Goal: Task Accomplishment & Management: Manage account settings

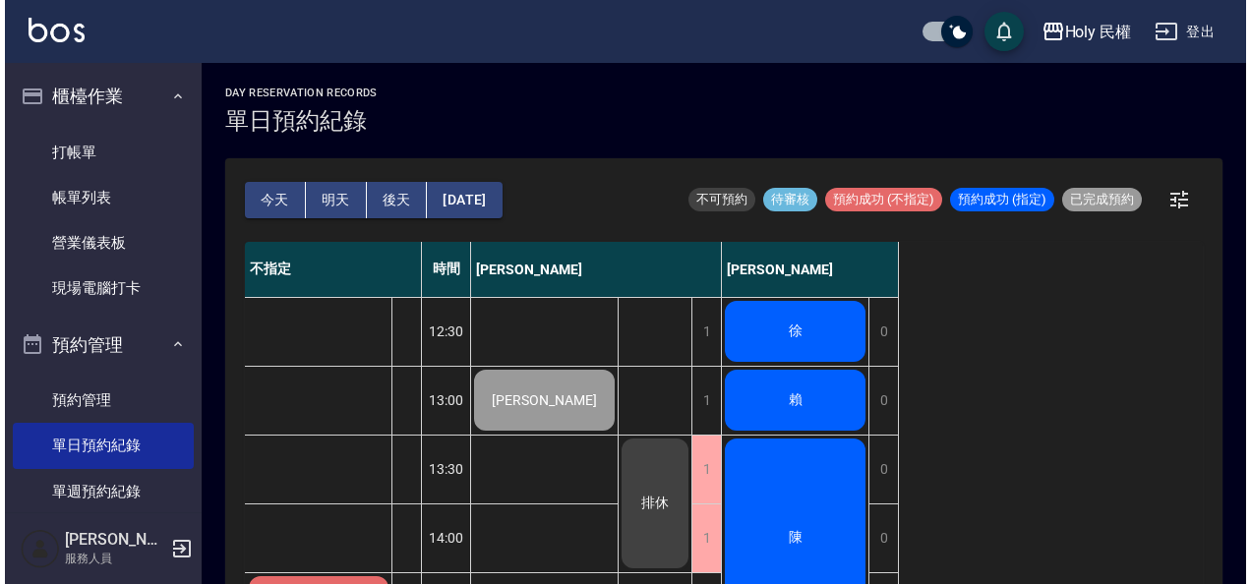
scroll to position [98, 0]
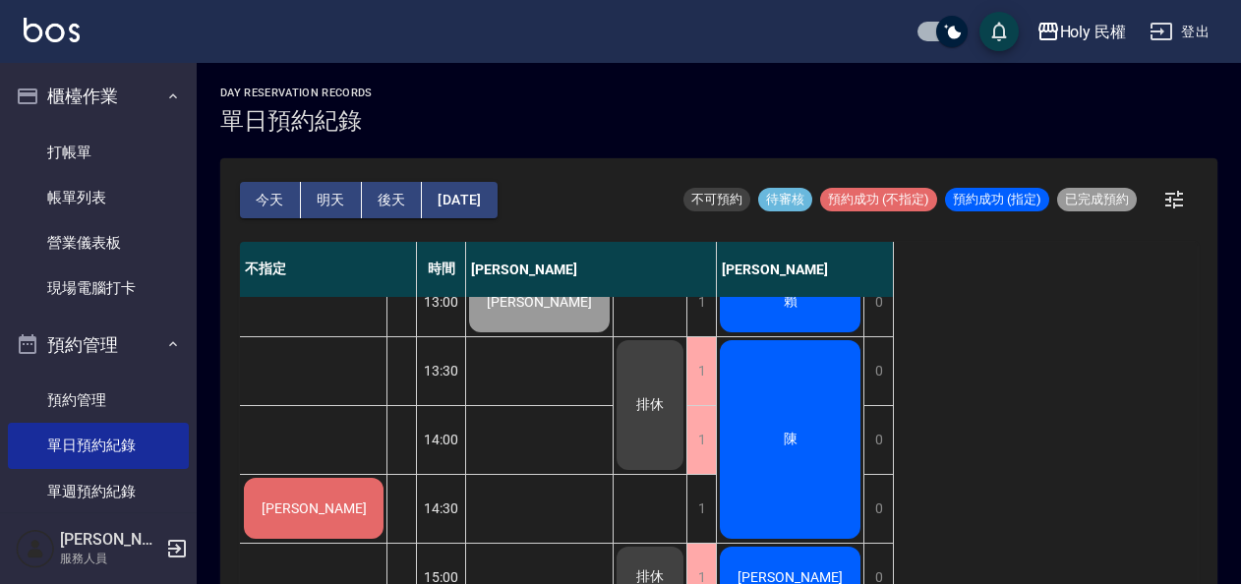
click at [310, 504] on span "[PERSON_NAME]" at bounding box center [314, 508] width 113 height 16
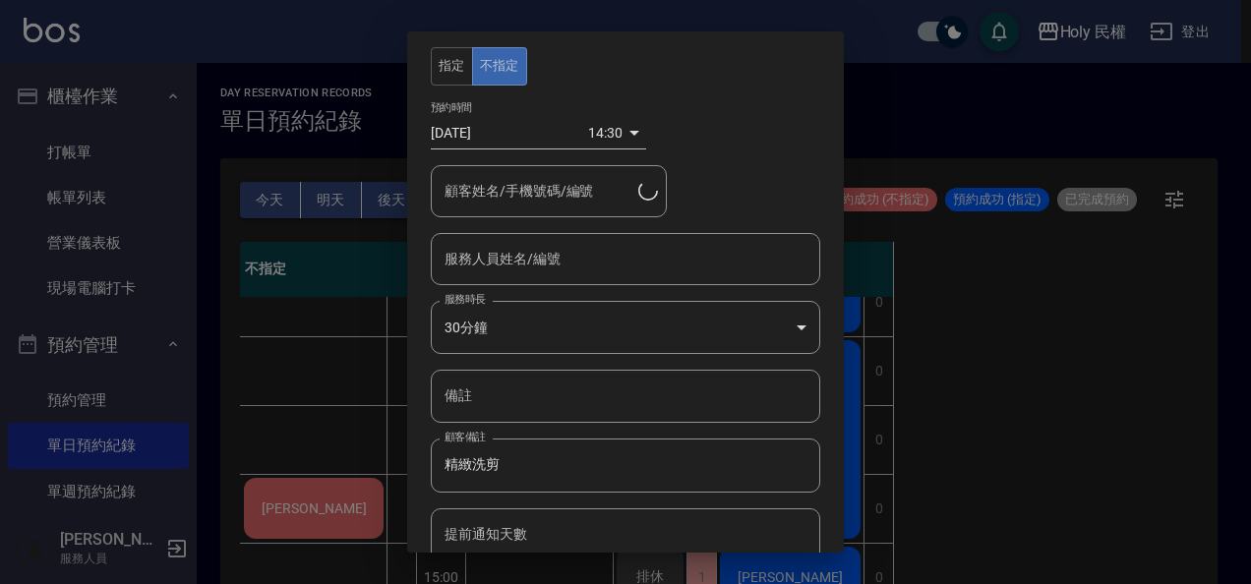
type input "劉建維/0983531600"
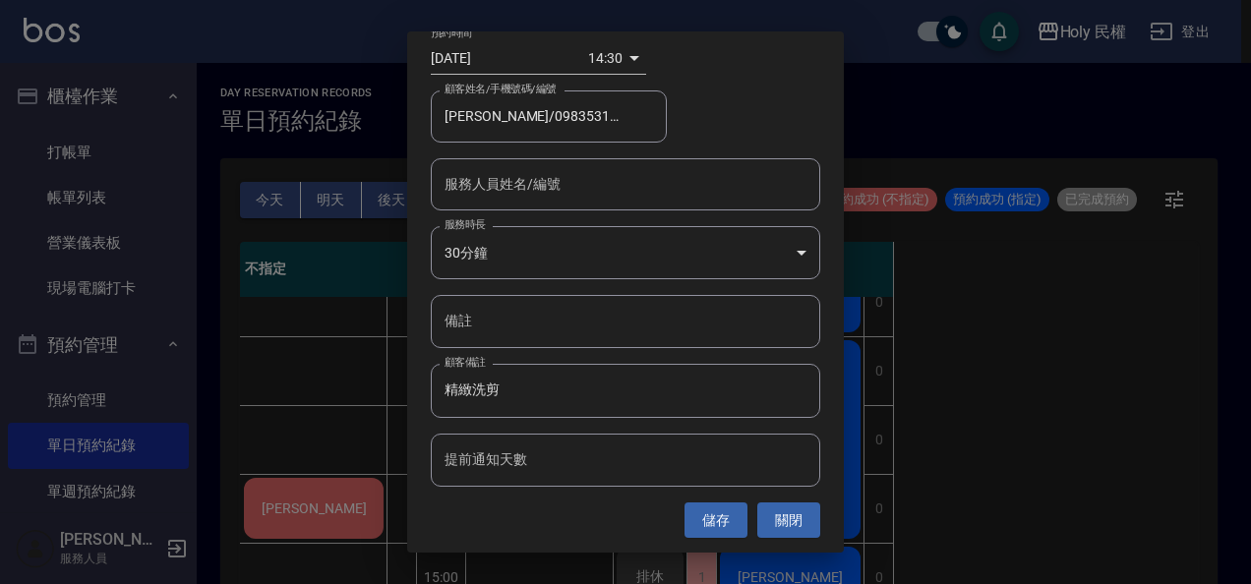
click at [542, 161] on div "服務人員姓名/編號" at bounding box center [625, 184] width 389 height 52
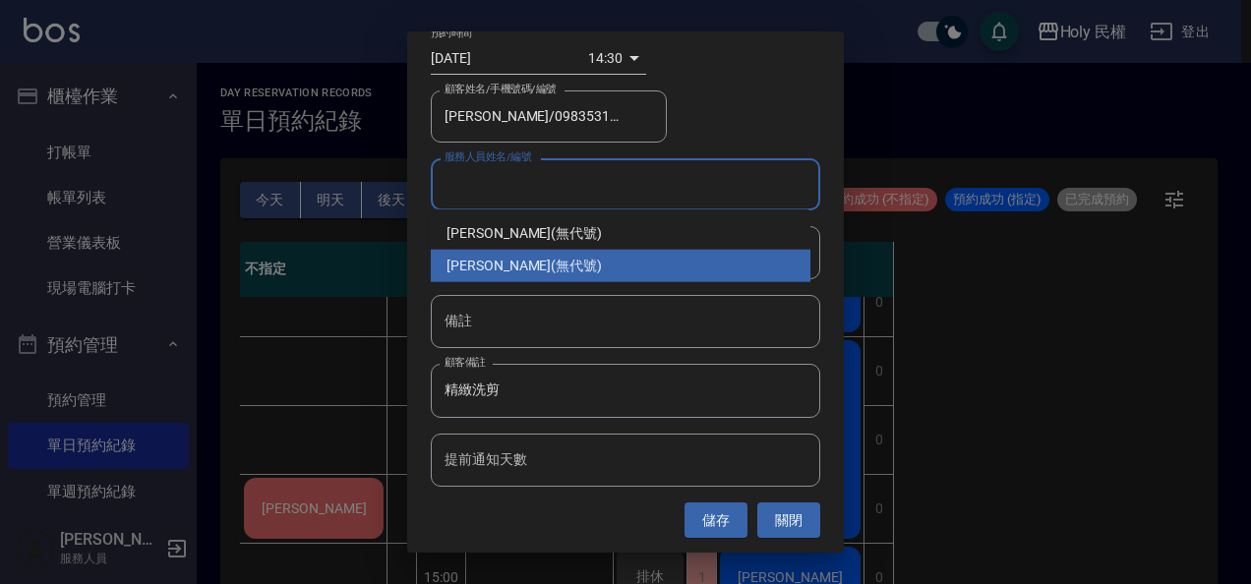
click at [521, 264] on div "luke (無代號)" at bounding box center [621, 266] width 380 height 32
type input "luke(無代號)"
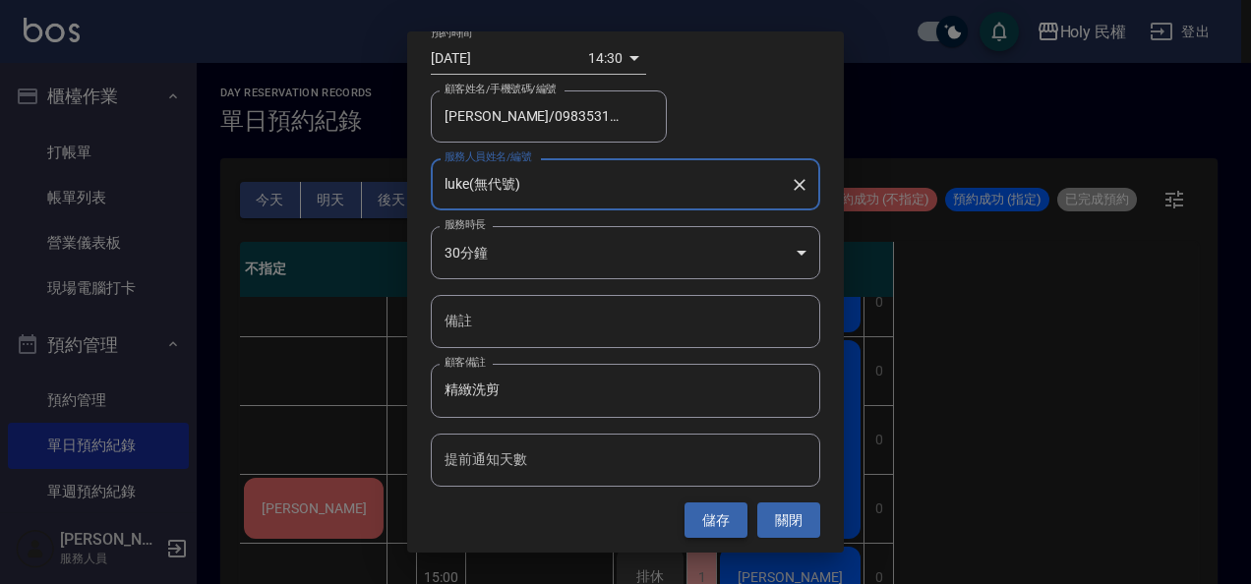
click at [707, 519] on button "儲存" at bounding box center [715, 520] width 63 height 36
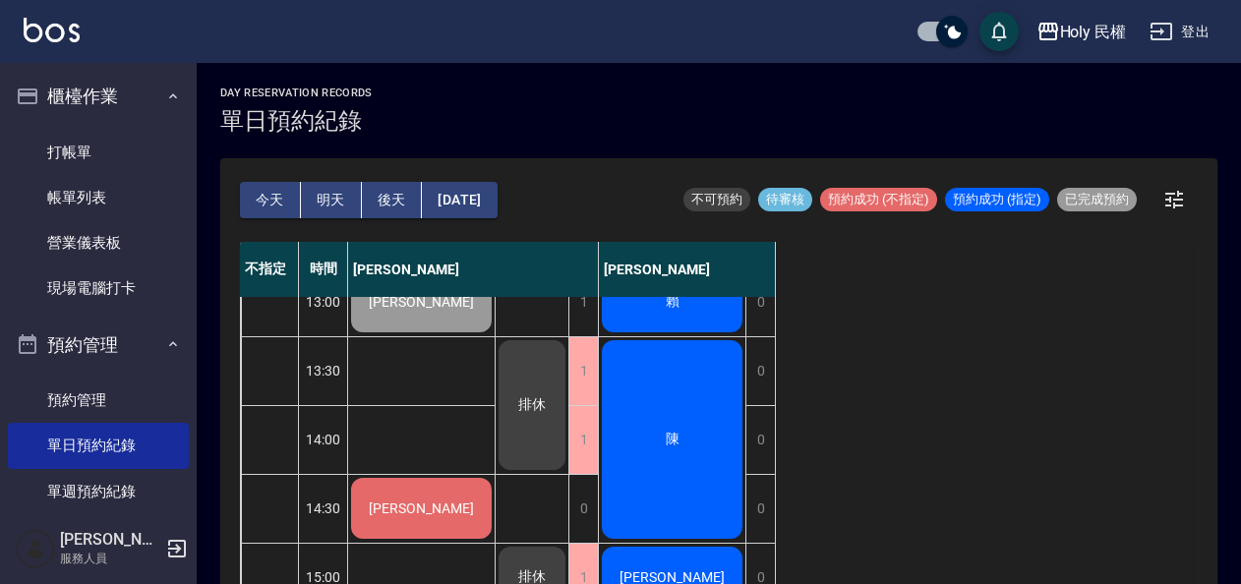
click at [401, 507] on span "[PERSON_NAME]" at bounding box center [421, 508] width 113 height 16
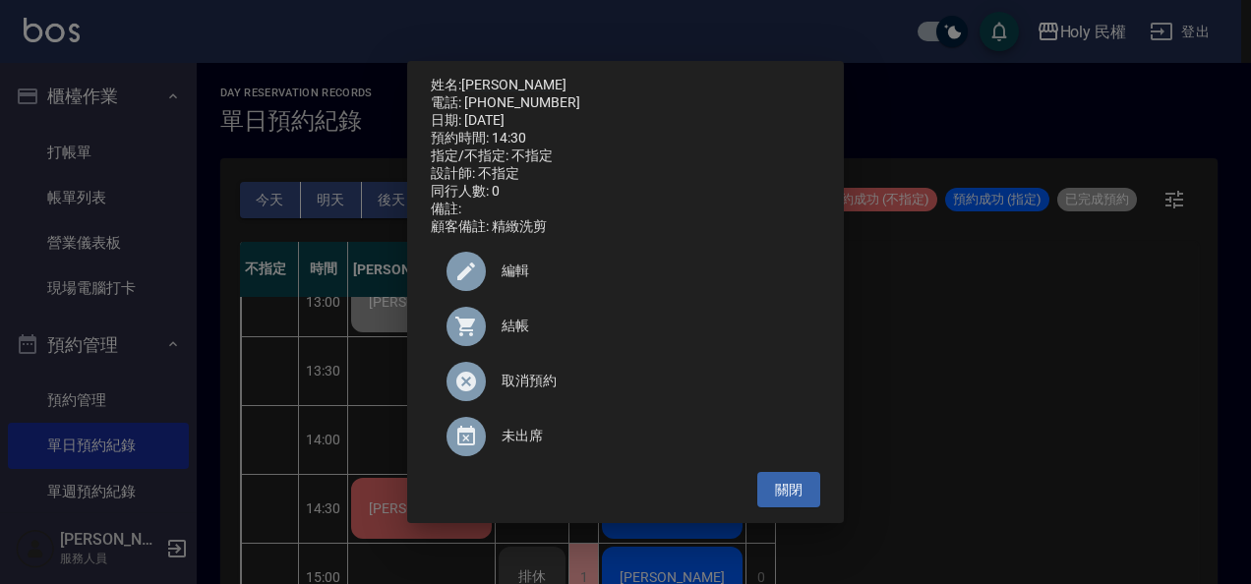
click at [496, 334] on div at bounding box center [473, 326] width 55 height 39
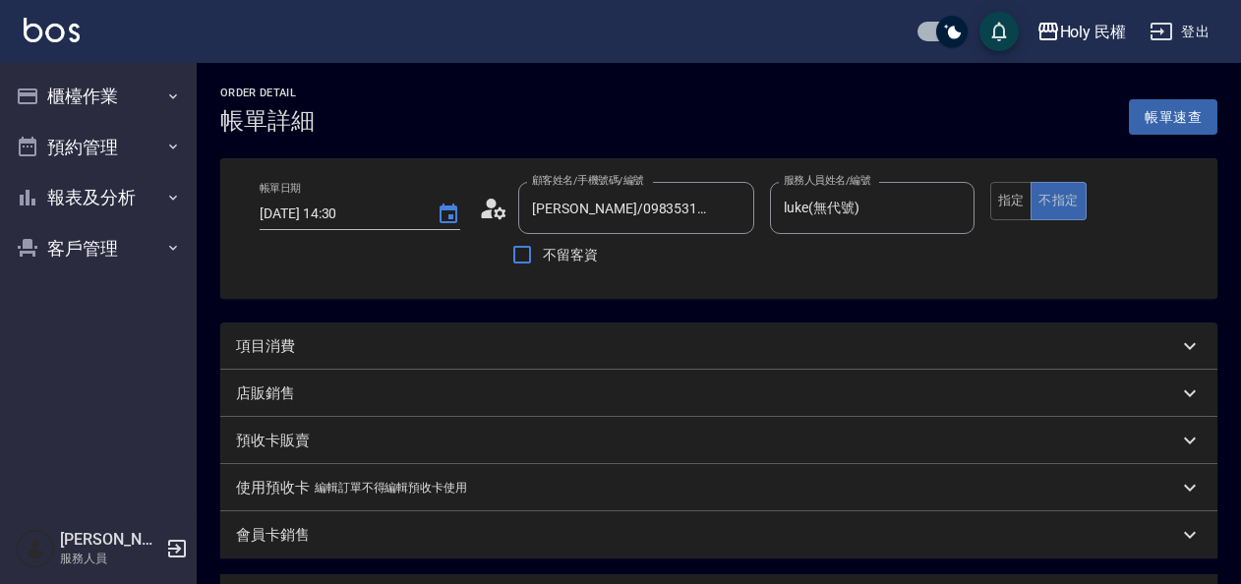
click at [535, 338] on div "項目消費" at bounding box center [707, 346] width 942 height 21
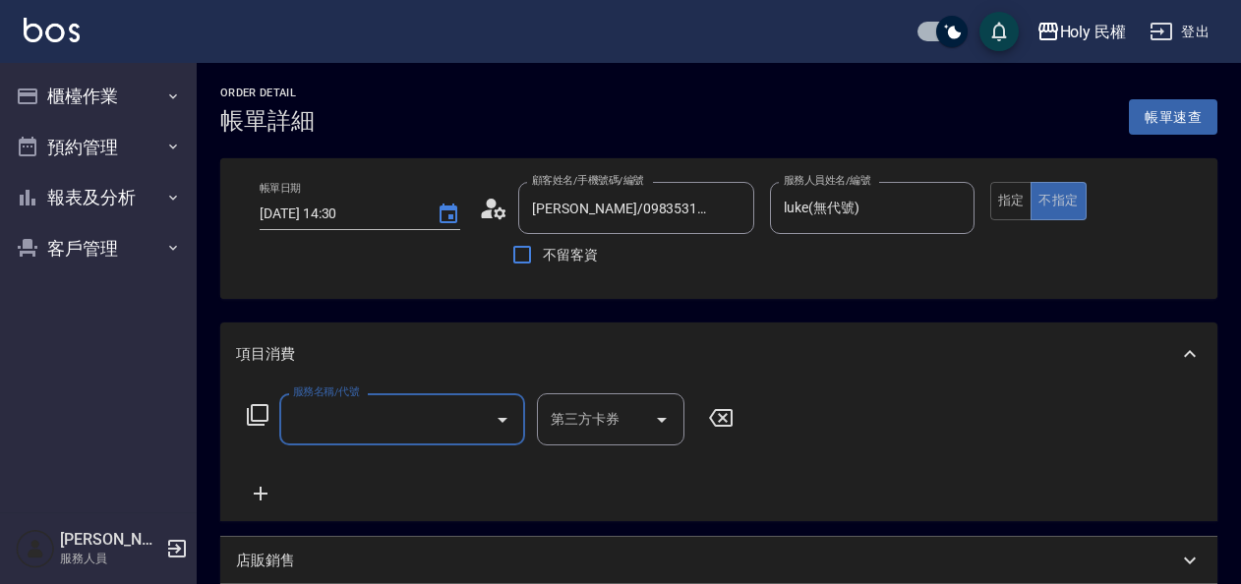
click at [365, 429] on input "服務名稱/代號" at bounding box center [387, 419] width 199 height 34
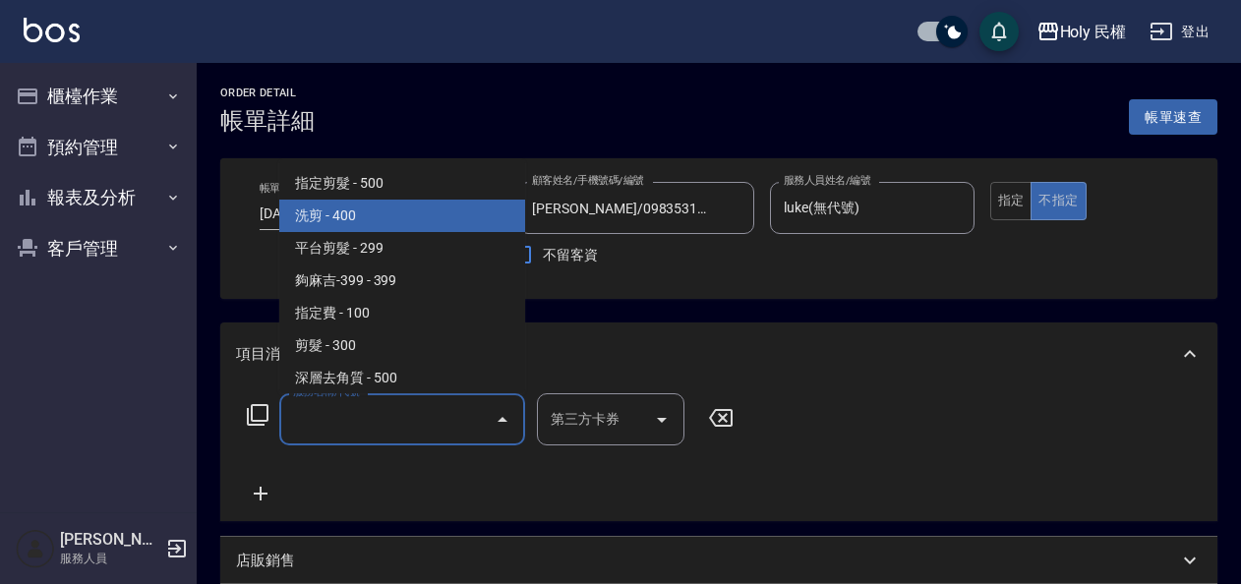
click at [346, 217] on span "洗剪 - 400" at bounding box center [402, 216] width 246 height 32
type input "洗剪(3)"
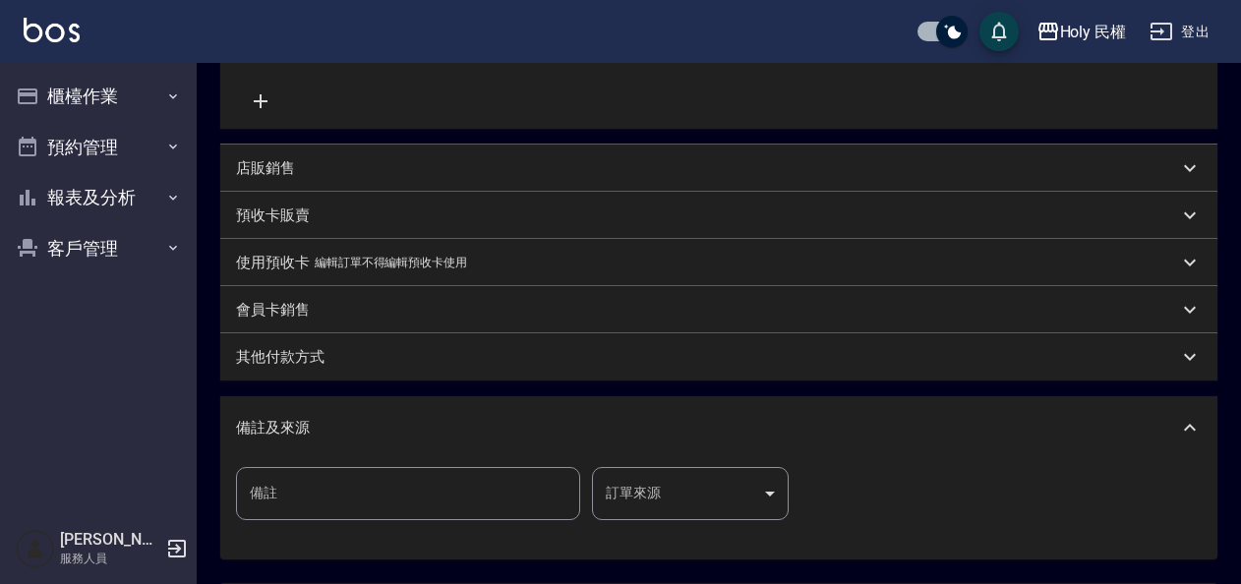
scroll to position [579, 0]
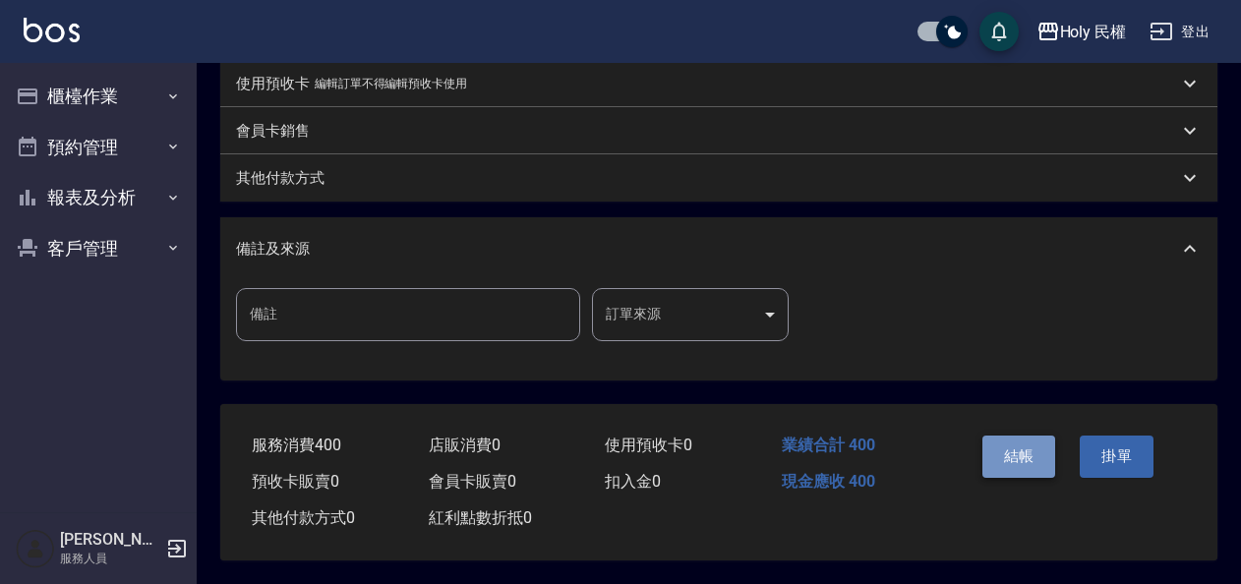
click at [1019, 447] on button "結帳" at bounding box center [1019, 456] width 74 height 41
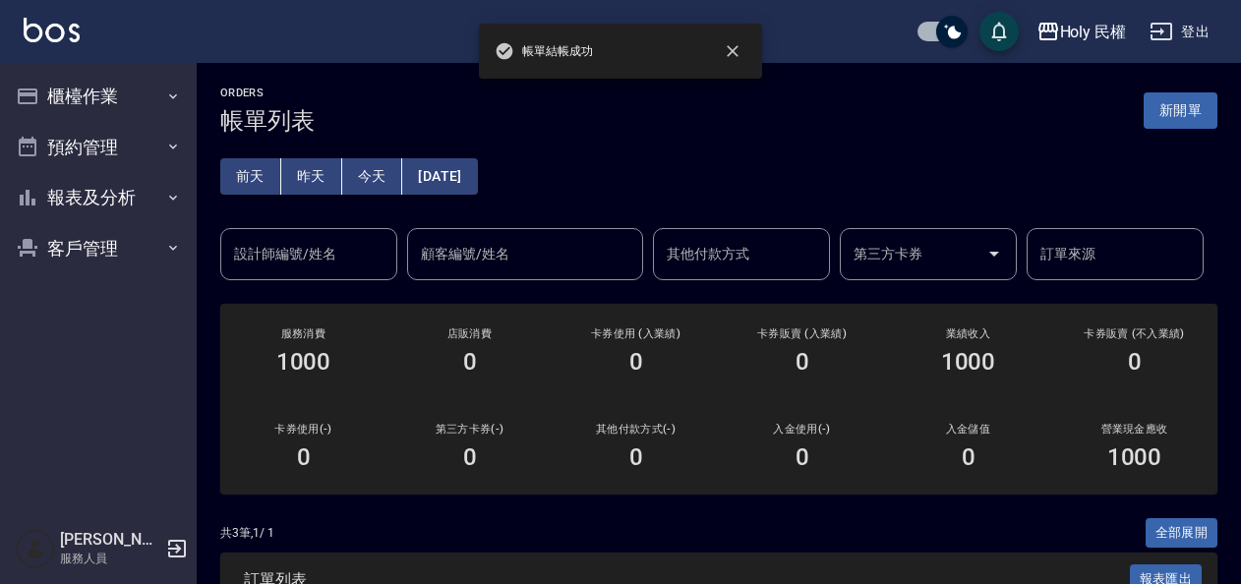
scroll to position [301, 0]
